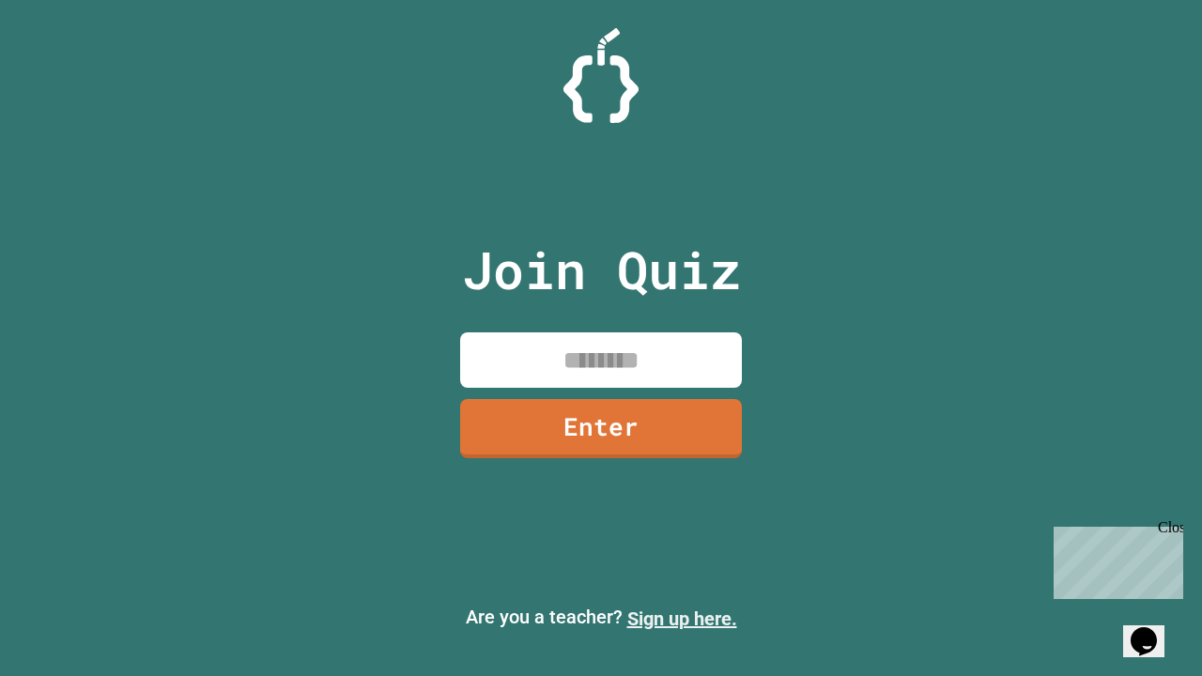
click at [682, 619] on link "Sign up here." at bounding box center [682, 619] width 110 height 23
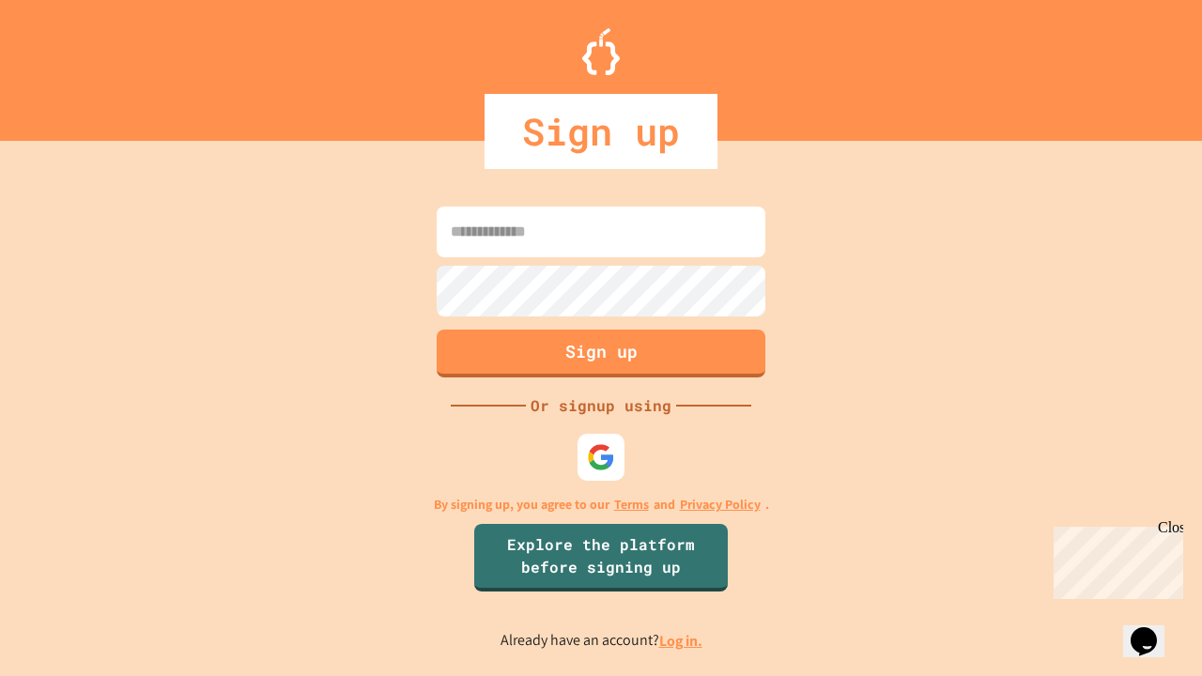
click at [682, 641] on link "Log in." at bounding box center [680, 641] width 43 height 20
